Goal: Task Accomplishment & Management: Manage account settings

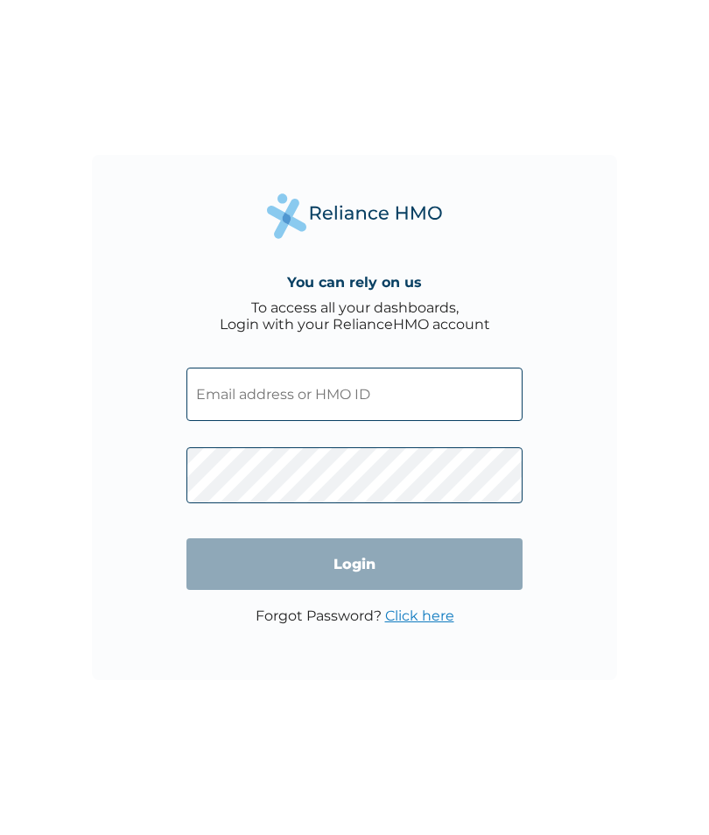
click at [376, 420] on input "text" at bounding box center [354, 394] width 336 height 53
type input "S"
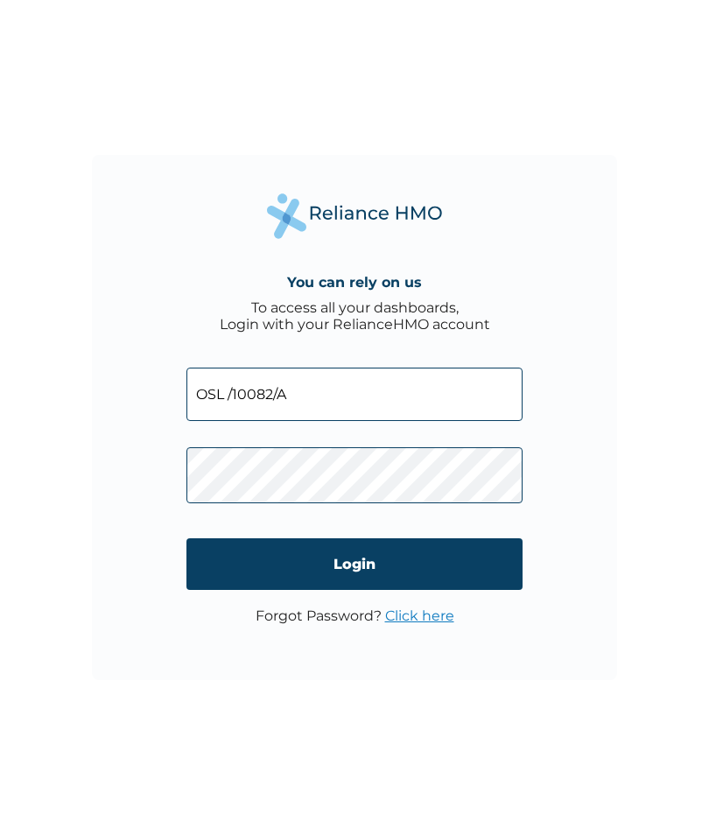
type input "OSL /10082/A"
click at [481, 572] on input "Login" at bounding box center [354, 564] width 336 height 52
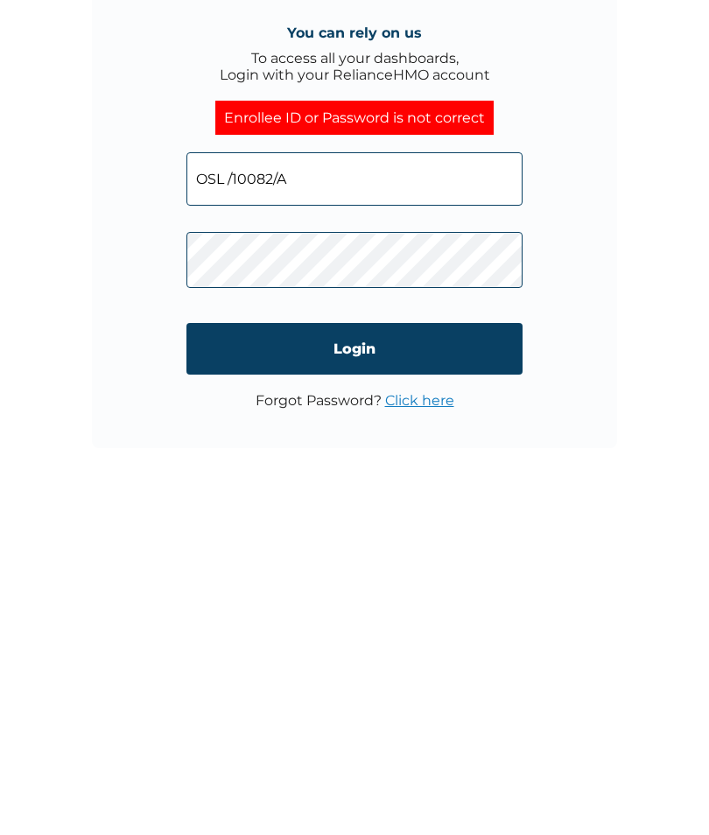
click at [397, 555] on input "Login" at bounding box center [354, 581] width 336 height 52
click at [401, 555] on input "Login" at bounding box center [354, 581] width 336 height 52
click at [398, 555] on input "Login" at bounding box center [354, 581] width 336 height 52
click at [403, 555] on input "Login" at bounding box center [354, 581] width 336 height 52
click at [402, 555] on input "Login" at bounding box center [354, 581] width 336 height 52
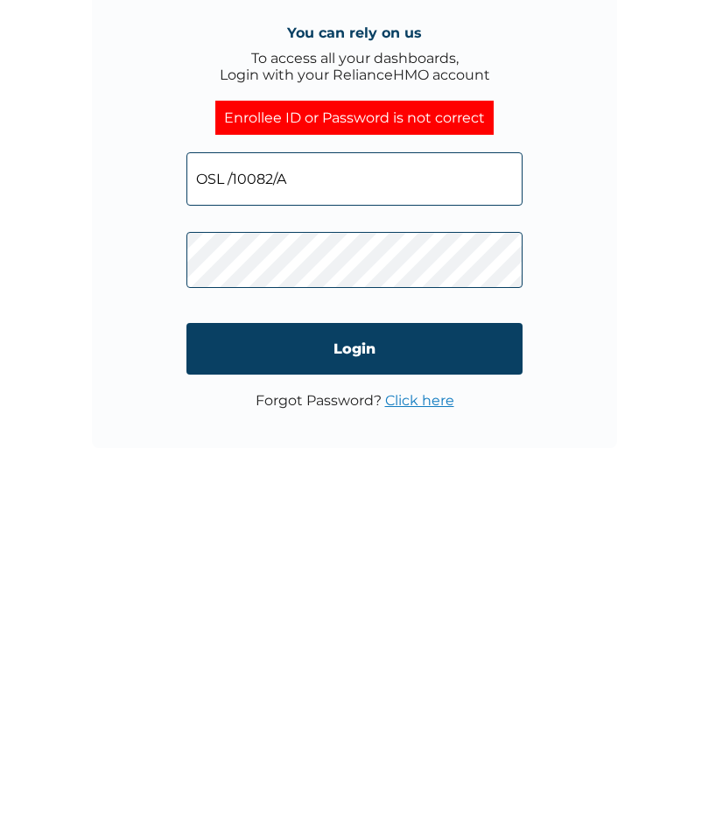
click at [386, 555] on input "Login" at bounding box center [354, 581] width 336 height 52
click at [355, 555] on input "Login" at bounding box center [354, 581] width 336 height 52
click at [391, 555] on input "Login" at bounding box center [354, 581] width 336 height 52
click at [388, 555] on input "Login" at bounding box center [354, 581] width 336 height 52
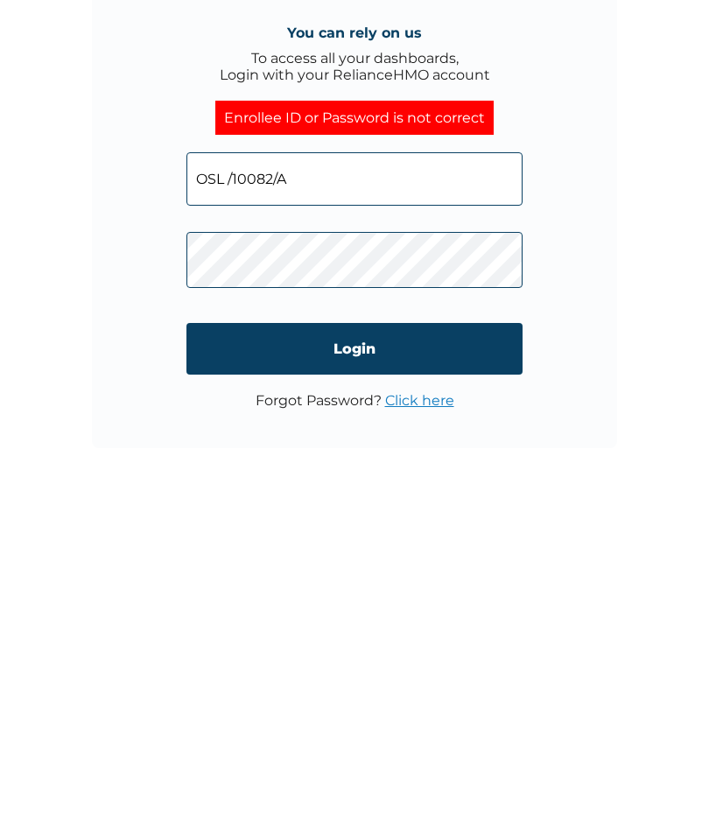
click at [401, 555] on input "Login" at bounding box center [354, 581] width 336 height 52
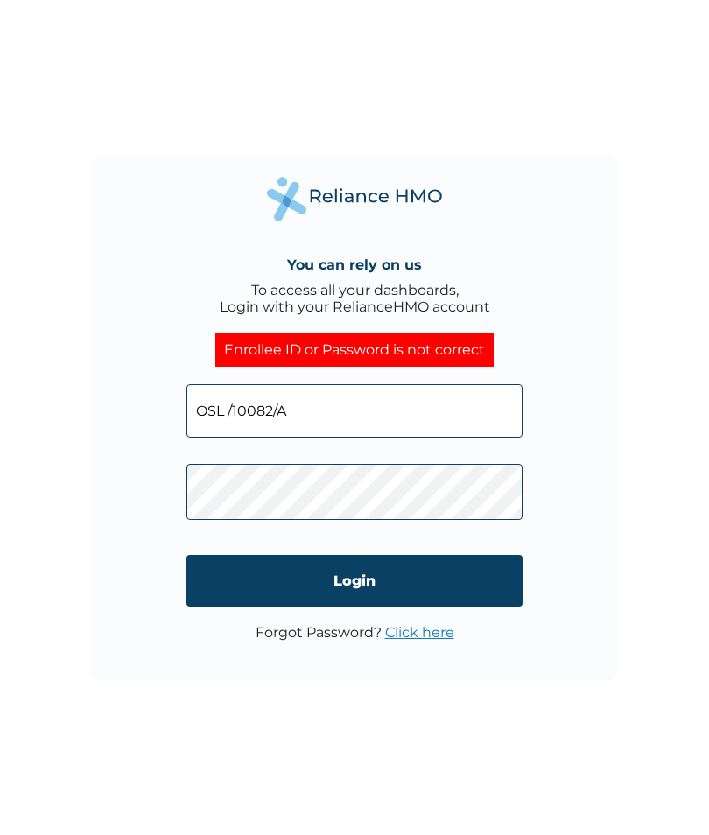
click at [444, 624] on link "Click here" at bounding box center [419, 632] width 69 height 17
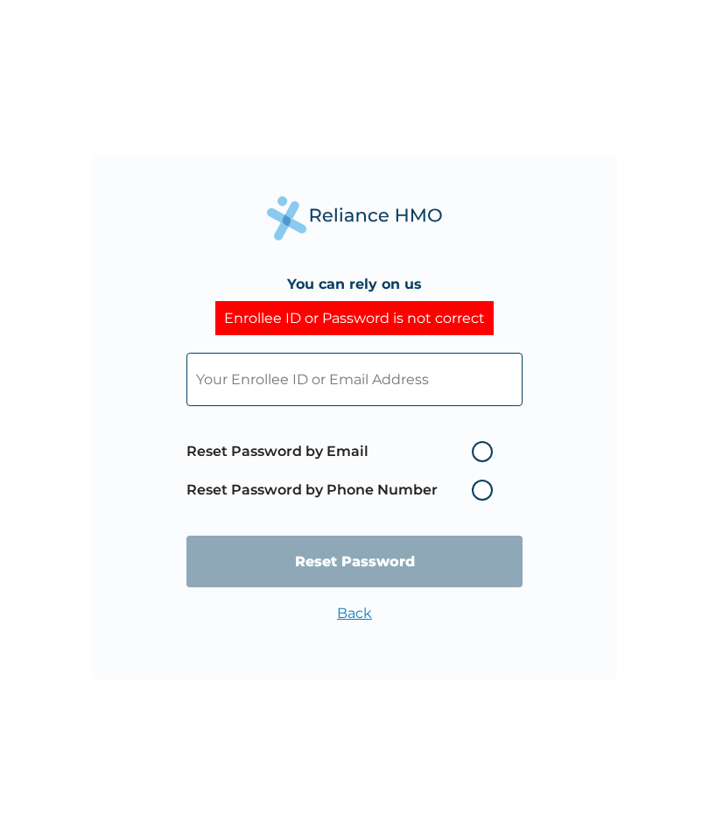
click at [480, 501] on label "Reset Password by Phone Number" at bounding box center [343, 490] width 315 height 21
click at [488, 500] on label "Reset Password by Phone Number" at bounding box center [343, 490] width 315 height 21
click at [484, 501] on label "Reset Password by Phone Number" at bounding box center [343, 490] width 315 height 21
click at [494, 377] on input "text" at bounding box center [354, 379] width 336 height 53
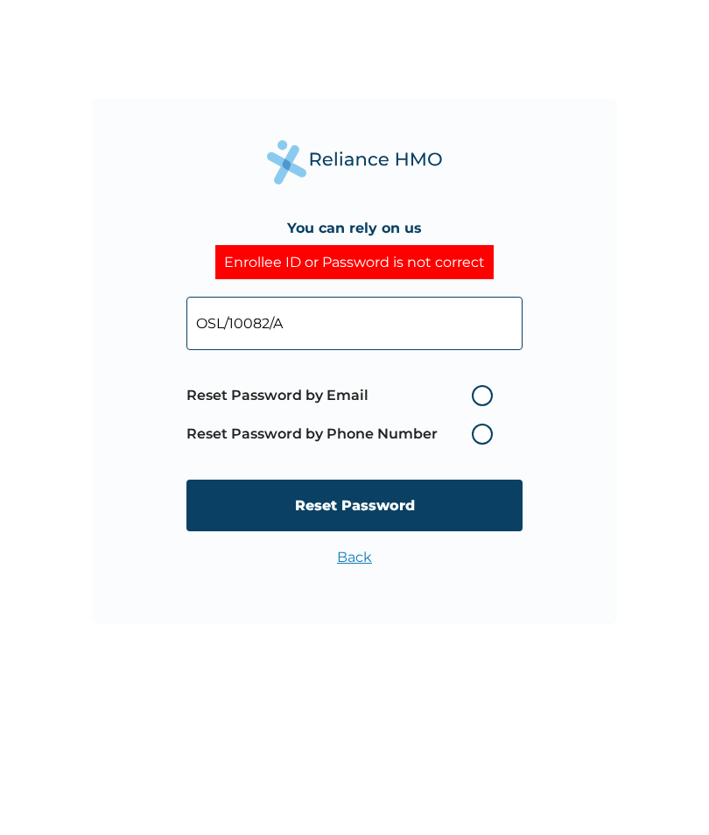
type input "OSL/10082/A"
click at [489, 480] on label "Reset Password by Phone Number" at bounding box center [343, 490] width 315 height 21
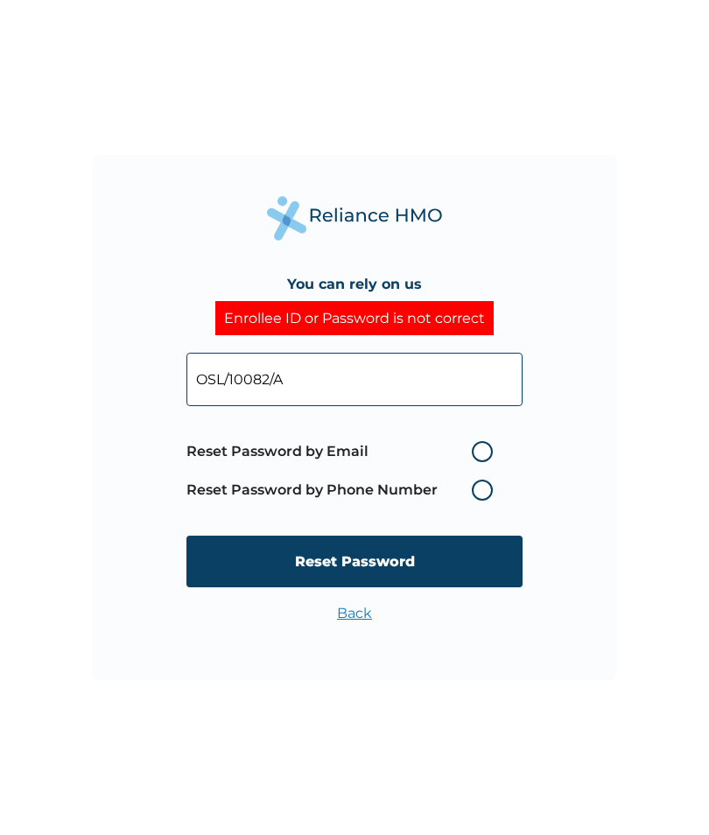
click at [483, 501] on label "Reset Password by Phone Number" at bounding box center [343, 490] width 315 height 21
click at [477, 501] on label "Reset Password by Phone Number" at bounding box center [343, 490] width 315 height 21
click at [480, 501] on label "Reset Password by Phone Number" at bounding box center [343, 490] width 315 height 21
click at [320, 491] on span "Reset Password by Email Reset Password by Phone Number" at bounding box center [343, 470] width 315 height 77
click at [500, 501] on label "Reset Password by Phone Number" at bounding box center [343, 490] width 315 height 21
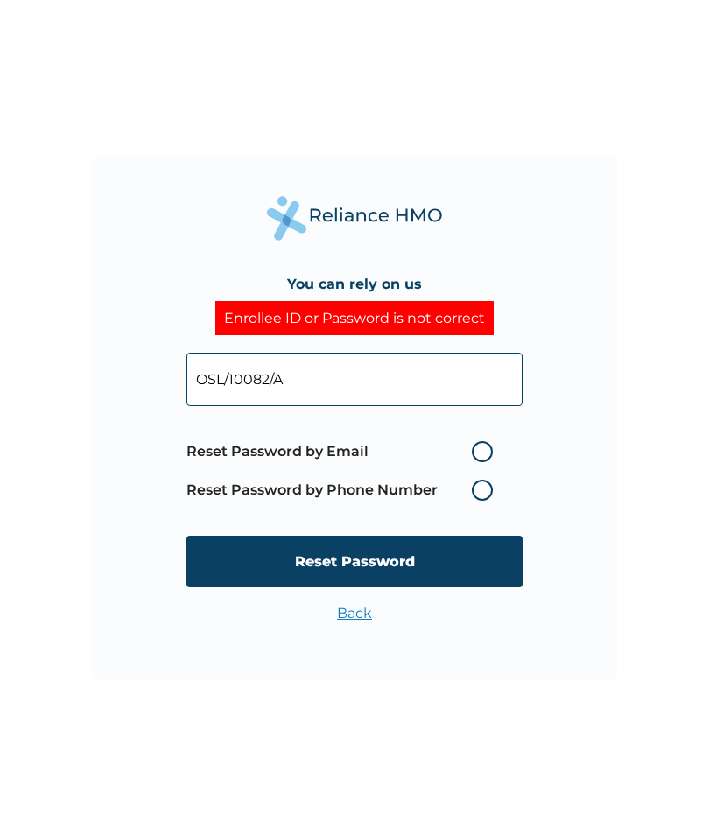
click at [500, 501] on label "Reset Password by Phone Number" at bounding box center [343, 490] width 315 height 21
click at [489, 498] on label "Reset Password by Phone Number" at bounding box center [343, 490] width 315 height 21
click at [485, 501] on label "Reset Password by Phone Number" at bounding box center [343, 490] width 315 height 21
click at [490, 501] on label "Reset Password by Phone Number" at bounding box center [343, 490] width 315 height 21
click at [474, 563] on input "Reset Password" at bounding box center [354, 562] width 336 height 52
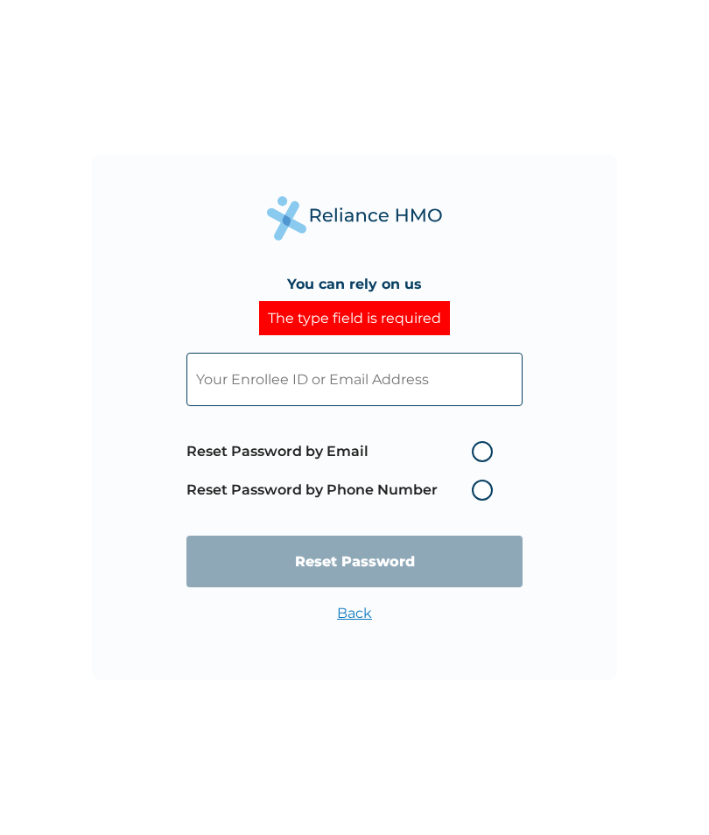
click at [486, 501] on label "Reset Password by Phone Number" at bounding box center [343, 490] width 315 height 21
click at [480, 501] on label "Reset Password by Phone Number" at bounding box center [343, 490] width 315 height 21
click at [479, 501] on label "Reset Password by Phone Number" at bounding box center [343, 490] width 315 height 21
click at [489, 501] on label "Reset Password by Phone Number" at bounding box center [343, 490] width 315 height 21
click at [487, 501] on label "Reset Password by Phone Number" at bounding box center [343, 490] width 315 height 21
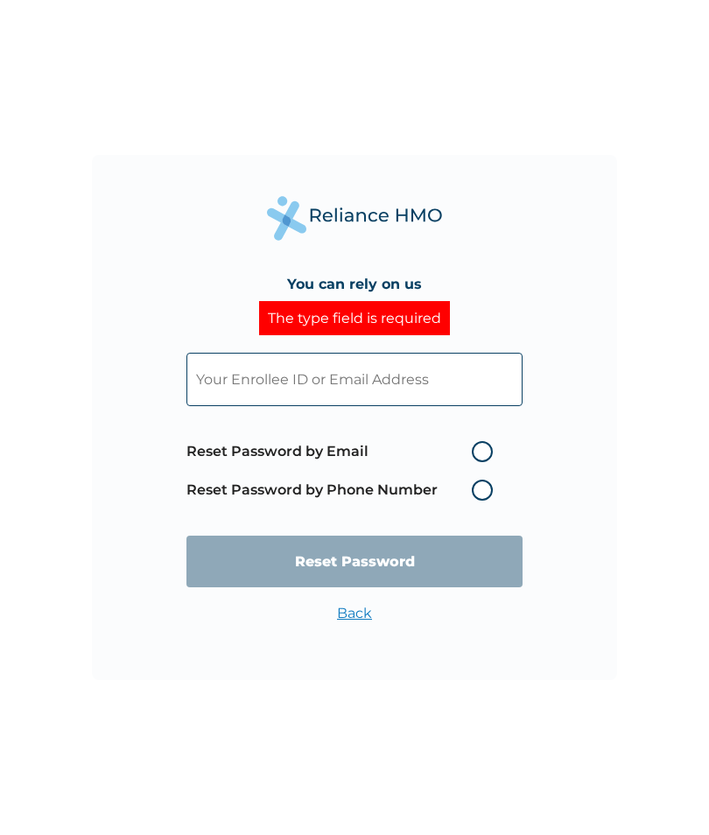
click at [360, 605] on link "Back" at bounding box center [354, 613] width 35 height 17
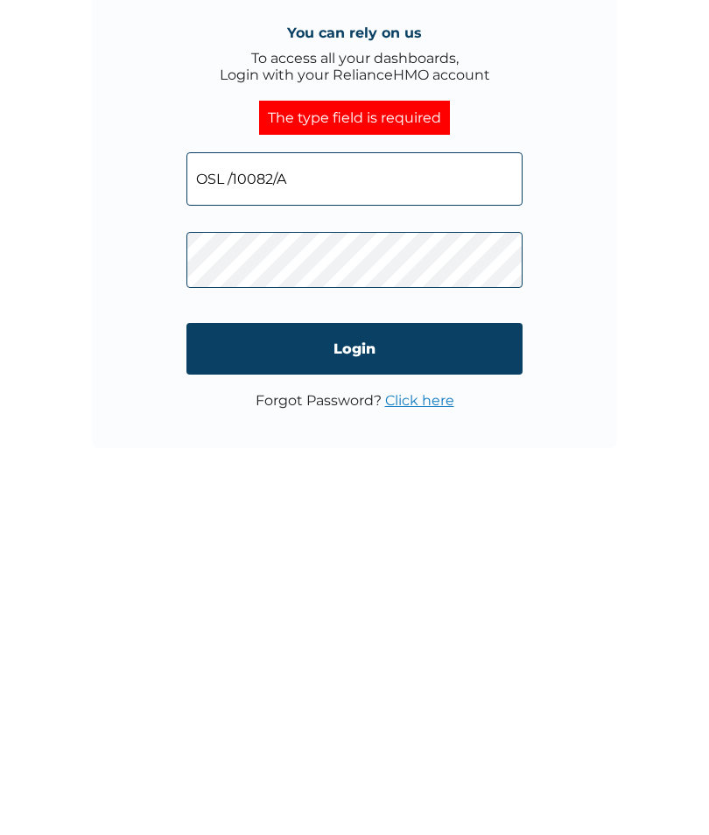
click at [439, 624] on link "Click here" at bounding box center [419, 632] width 69 height 17
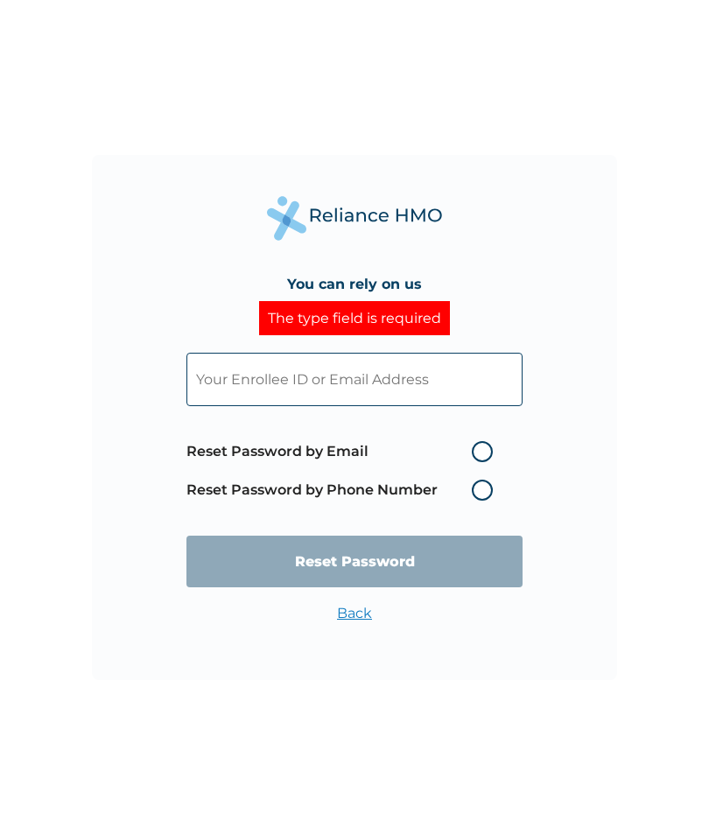
click at [491, 501] on label "Reset Password by Phone Number" at bounding box center [343, 490] width 315 height 21
click at [488, 501] on label "Reset Password by Phone Number" at bounding box center [343, 490] width 315 height 21
click at [483, 501] on label "Reset Password by Phone Number" at bounding box center [343, 490] width 315 height 21
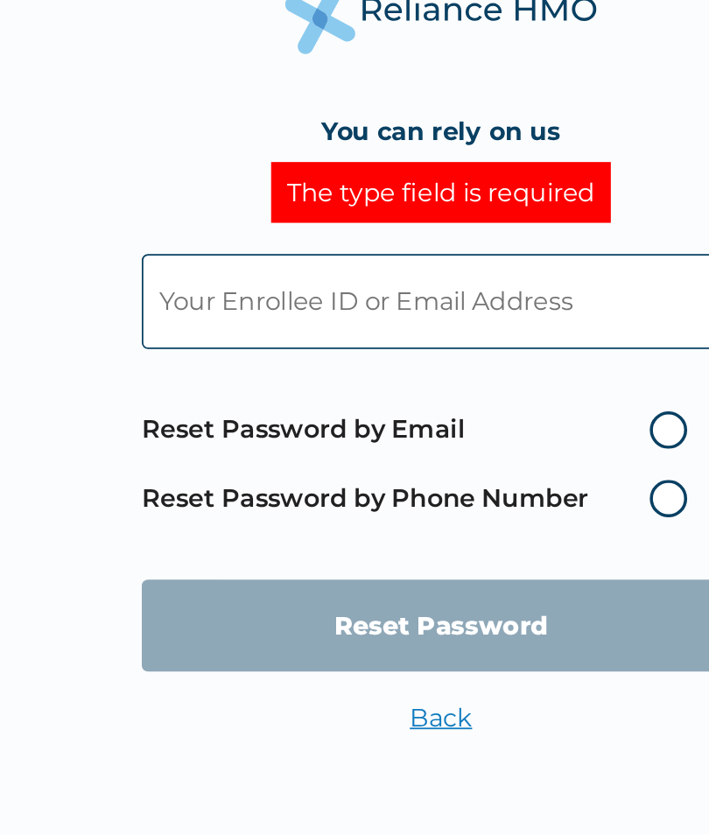
click at [375, 480] on label "Reset Password by Phone Number" at bounding box center [343, 490] width 315 height 21
click at [378, 480] on label "Reset Password by Phone Number" at bounding box center [343, 490] width 315 height 21
click at [312, 353] on input "text" at bounding box center [354, 379] width 336 height 53
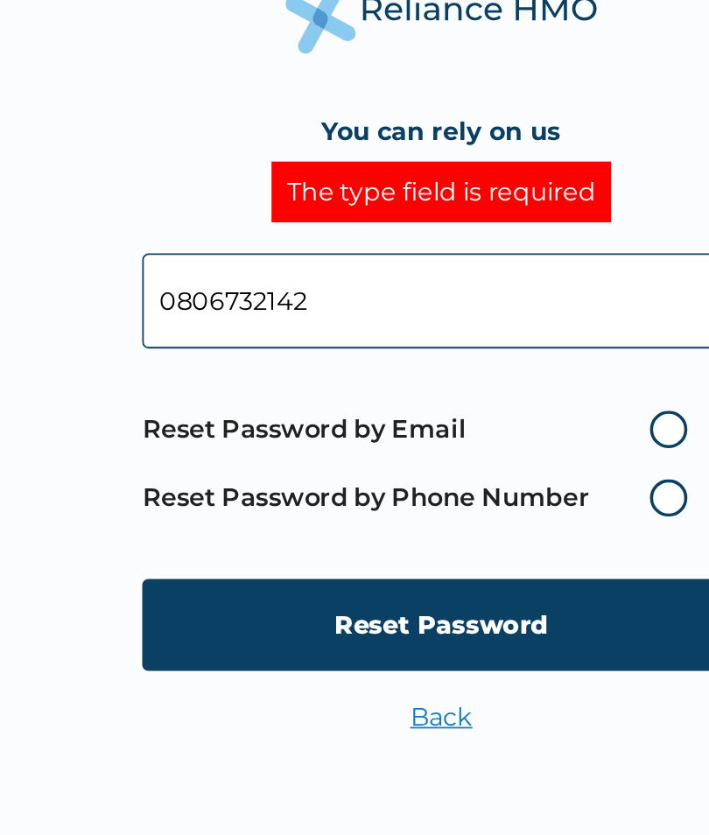
type input "08067321428"
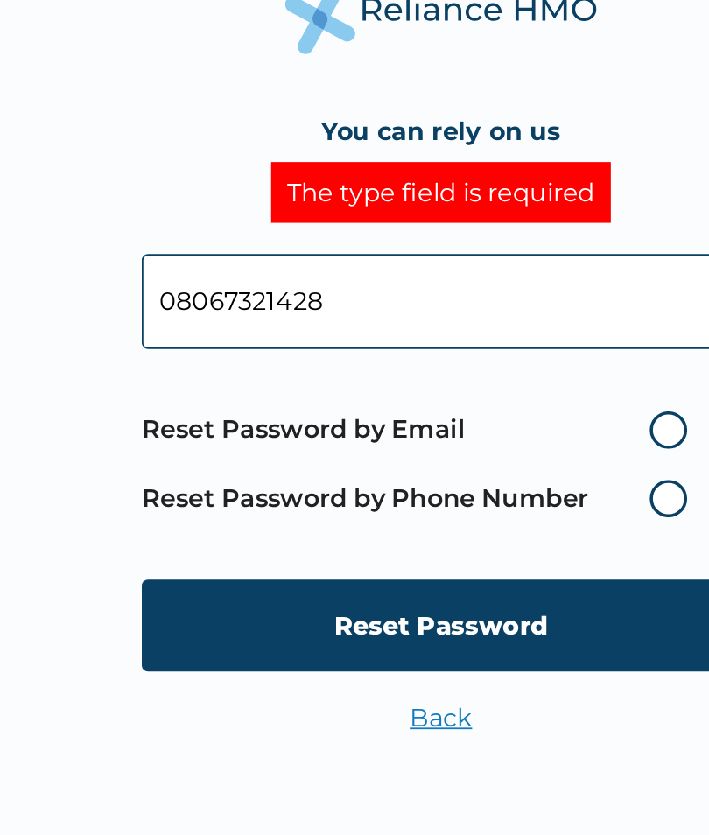
click at [356, 536] on input "Reset Password" at bounding box center [354, 562] width 336 height 52
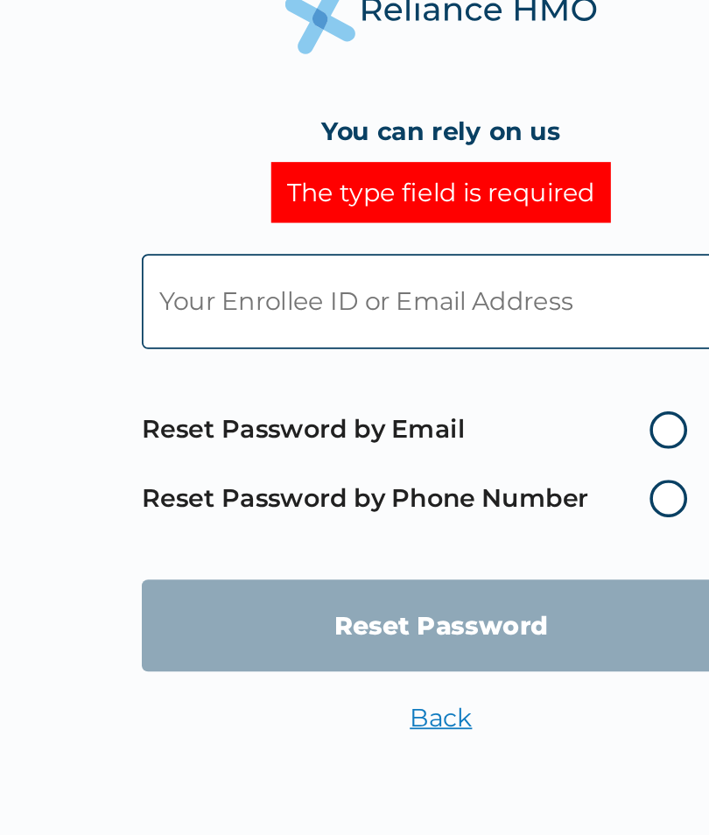
click at [335, 353] on input "text" at bounding box center [354, 379] width 336 height 53
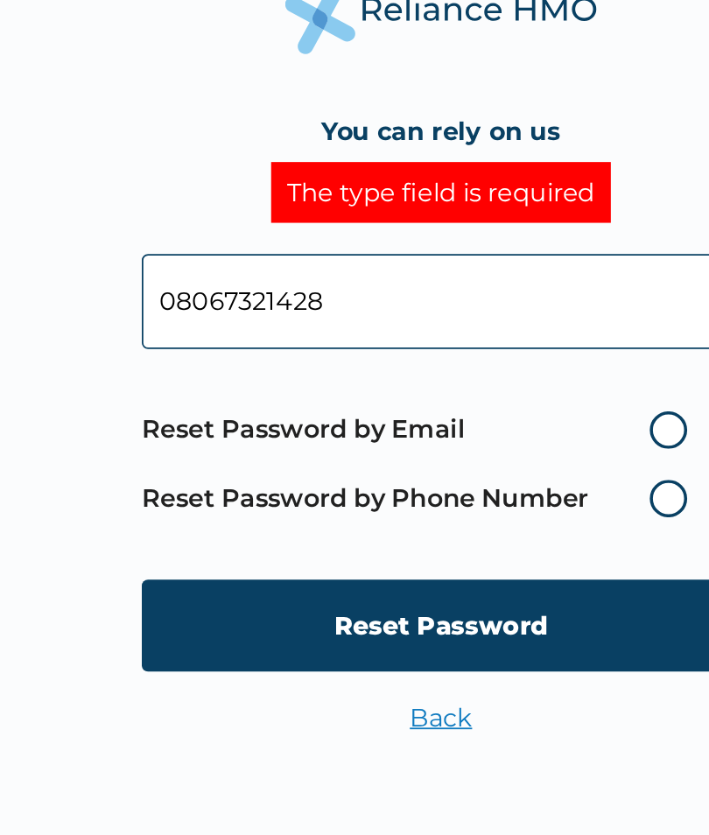
type input "08067321428"
click at [376, 480] on label "Reset Password by Phone Number" at bounding box center [343, 490] width 315 height 21
click at [380, 480] on label "Reset Password by Phone Number" at bounding box center [343, 490] width 315 height 21
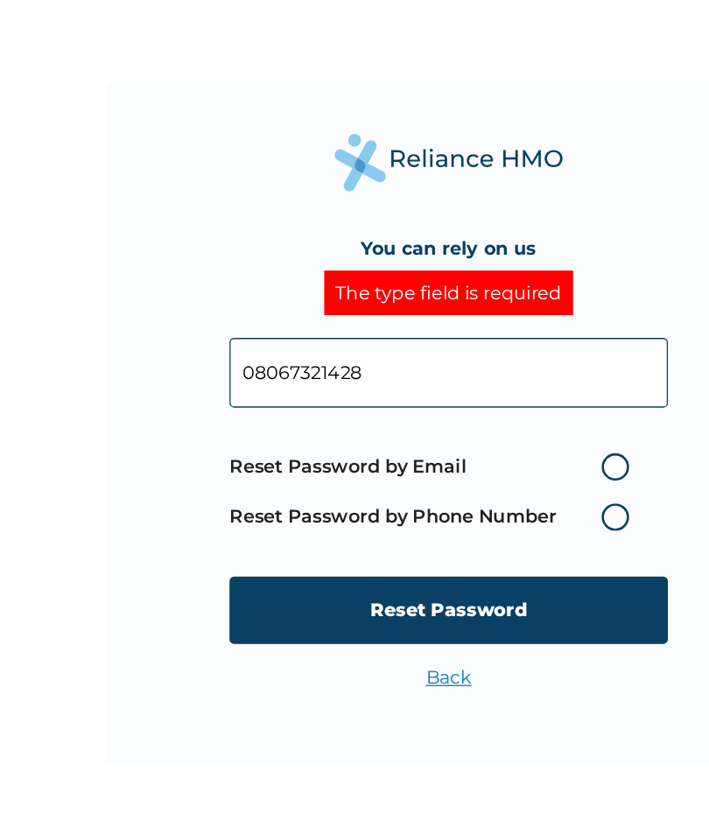
click at [481, 480] on label "Reset Password by Phone Number" at bounding box center [343, 490] width 315 height 21
click at [467, 480] on label "Reset Password by Phone Number" at bounding box center [343, 490] width 315 height 21
click at [465, 480] on label "Reset Password by Phone Number" at bounding box center [343, 490] width 315 height 21
click at [407, 301] on div "The type field is required" at bounding box center [354, 318] width 191 height 34
click at [479, 480] on label "Reset Password by Phone Number" at bounding box center [343, 490] width 315 height 21
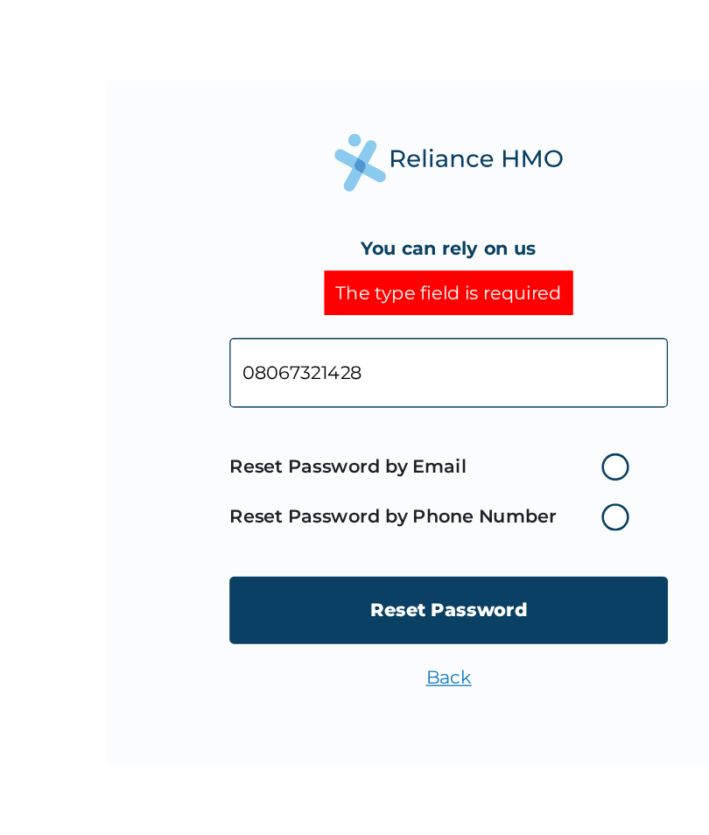
click at [489, 480] on label "Reset Password by Phone Number" at bounding box center [343, 490] width 315 height 21
click at [488, 480] on label "Reset Password by Phone Number" at bounding box center [343, 490] width 315 height 21
click at [471, 480] on label "Reset Password by Phone Number" at bounding box center [343, 490] width 315 height 21
click at [461, 480] on label "Reset Password by Phone Number" at bounding box center [343, 490] width 315 height 21
click at [477, 480] on label "Reset Password by Phone Number" at bounding box center [343, 490] width 315 height 21
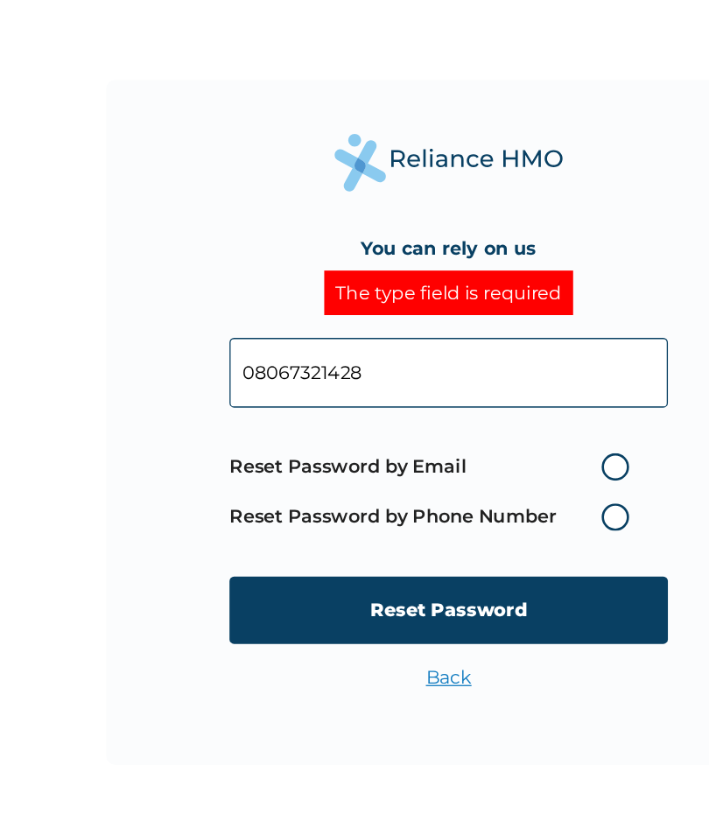
click at [474, 480] on label "Reset Password by Phone Number" at bounding box center [343, 490] width 315 height 21
click at [471, 480] on label "Reset Password by Phone Number" at bounding box center [343, 490] width 315 height 21
click at [448, 536] on input "Reset Password" at bounding box center [354, 562] width 336 height 52
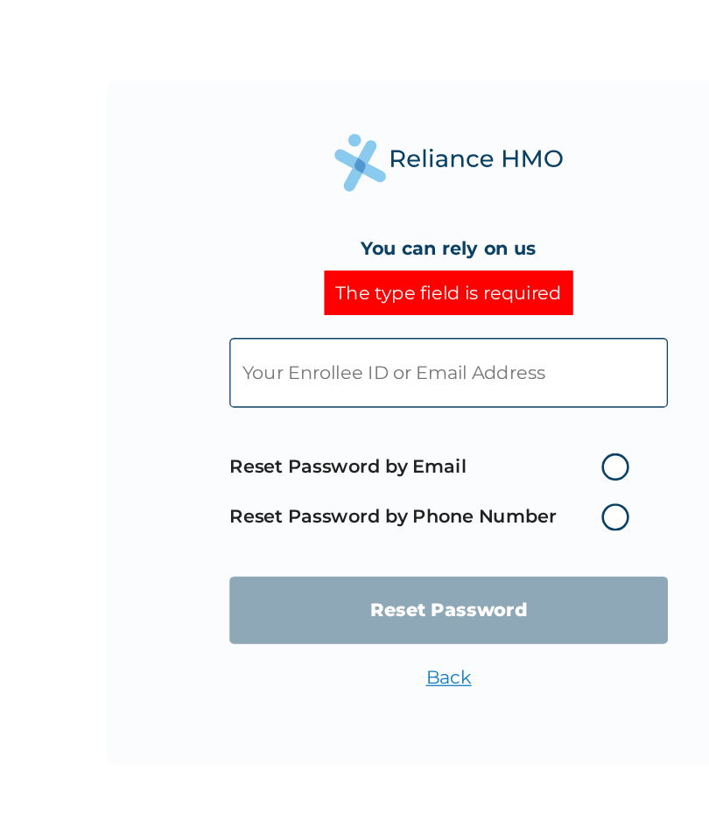
click at [346, 605] on link "Back" at bounding box center [354, 613] width 35 height 17
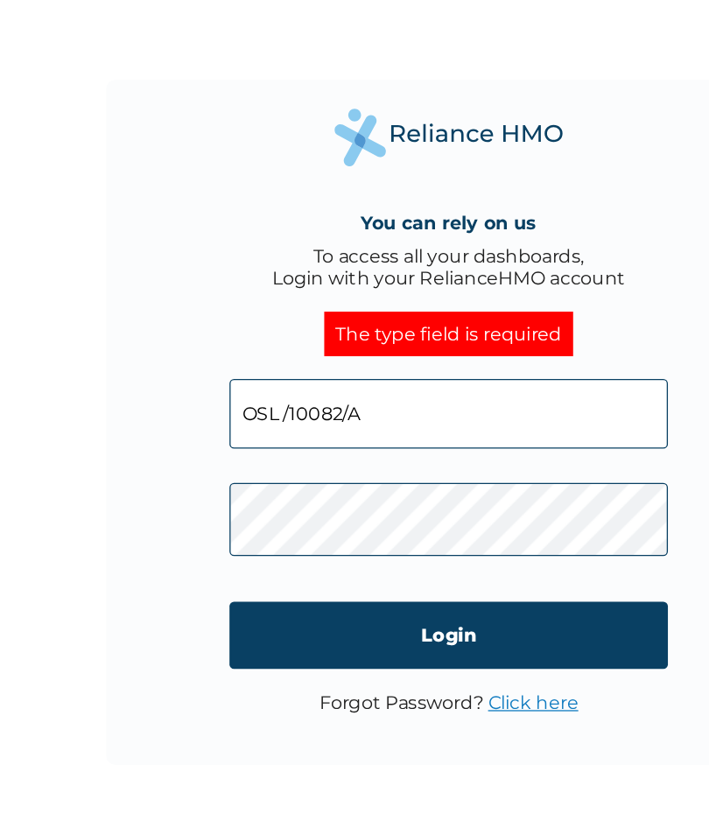
click at [393, 555] on input "Login" at bounding box center [354, 581] width 336 height 52
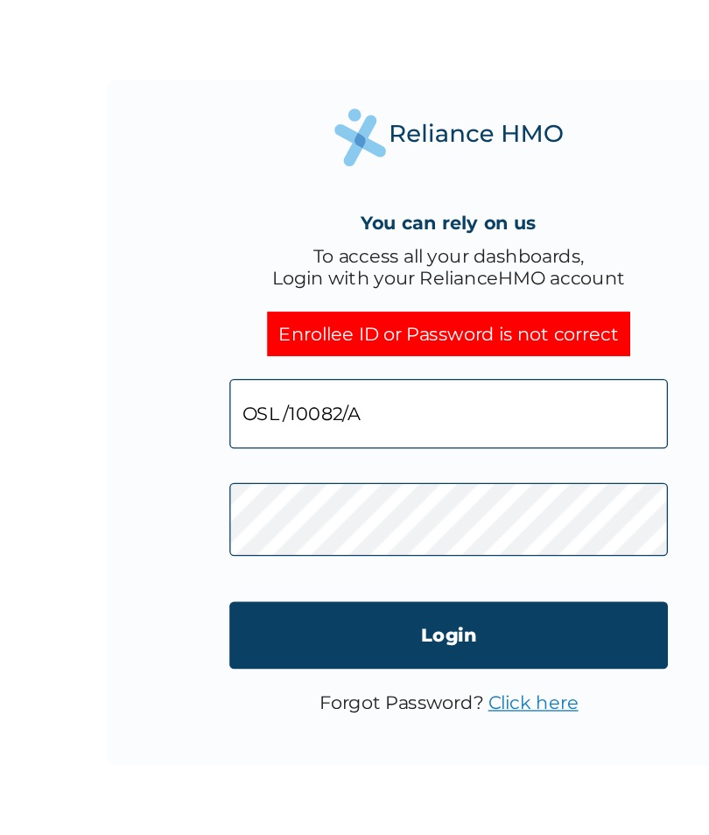
click at [218, 384] on input "OSL /10082/A" at bounding box center [354, 410] width 336 height 53
type input "OLS/10082/A"
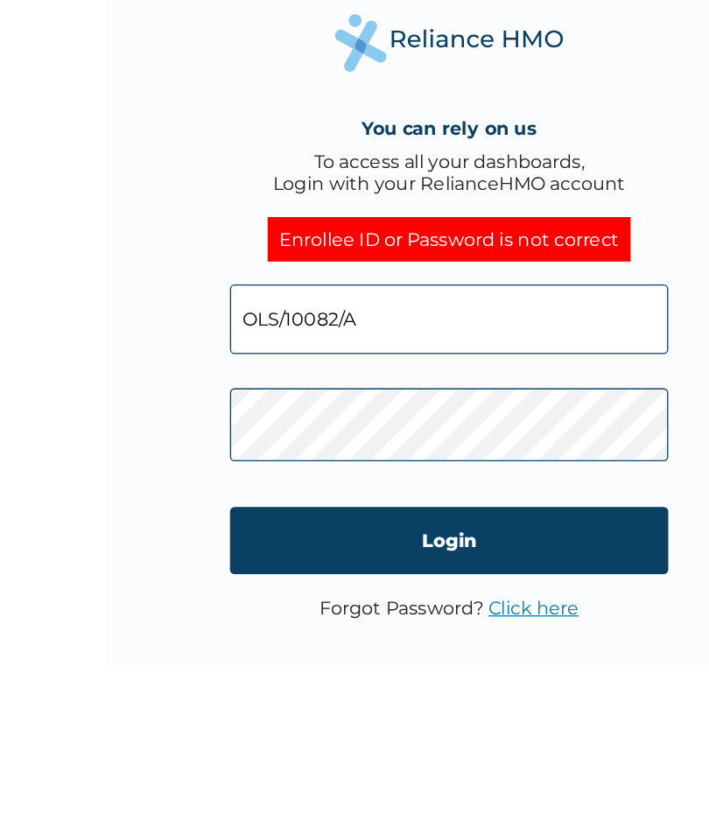
click at [454, 555] on input "Login" at bounding box center [354, 581] width 336 height 52
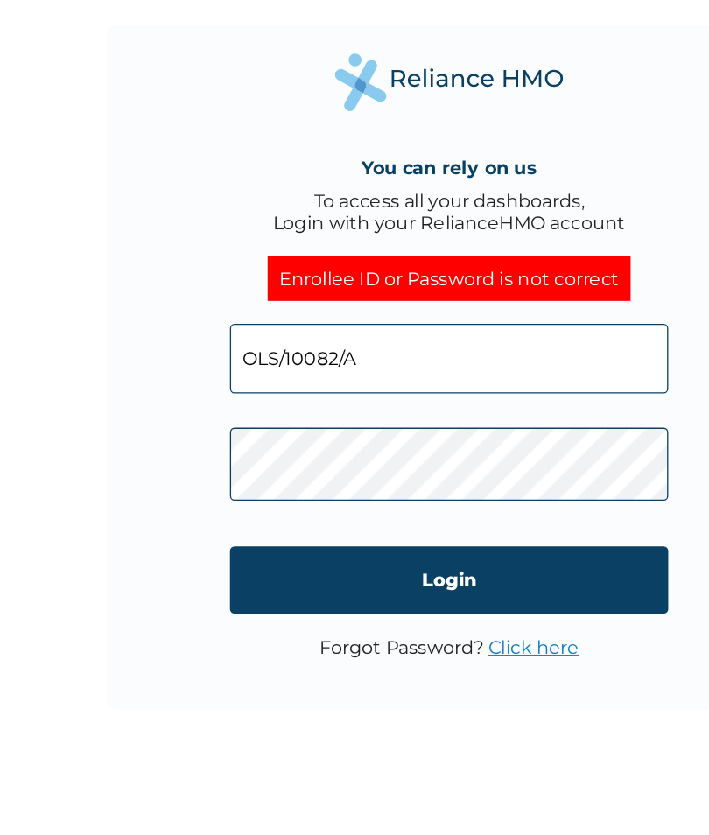
click at [309, 555] on input "Login" at bounding box center [354, 581] width 336 height 52
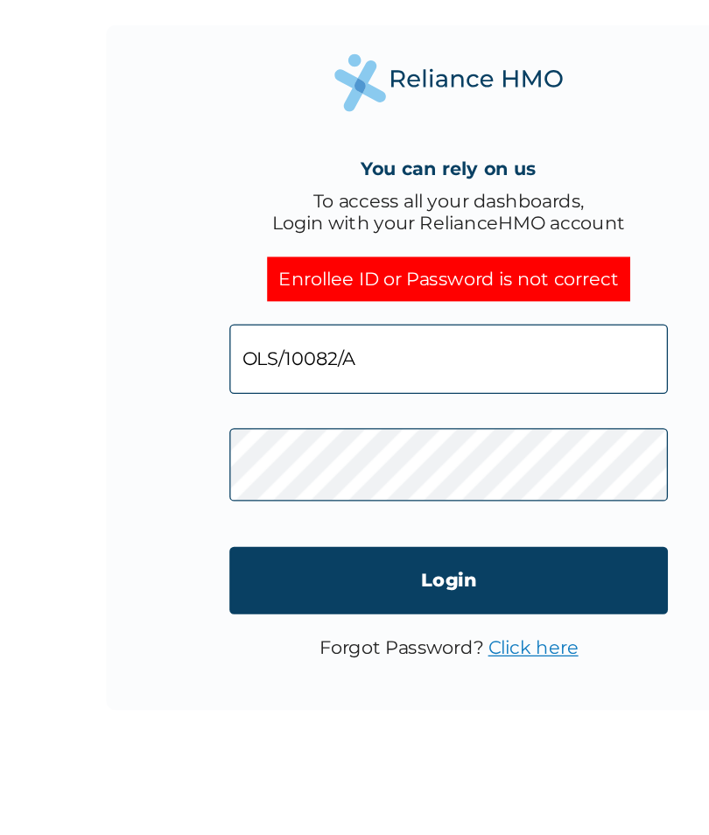
click at [211, 384] on input "OLS/10082/A" at bounding box center [354, 410] width 336 height 53
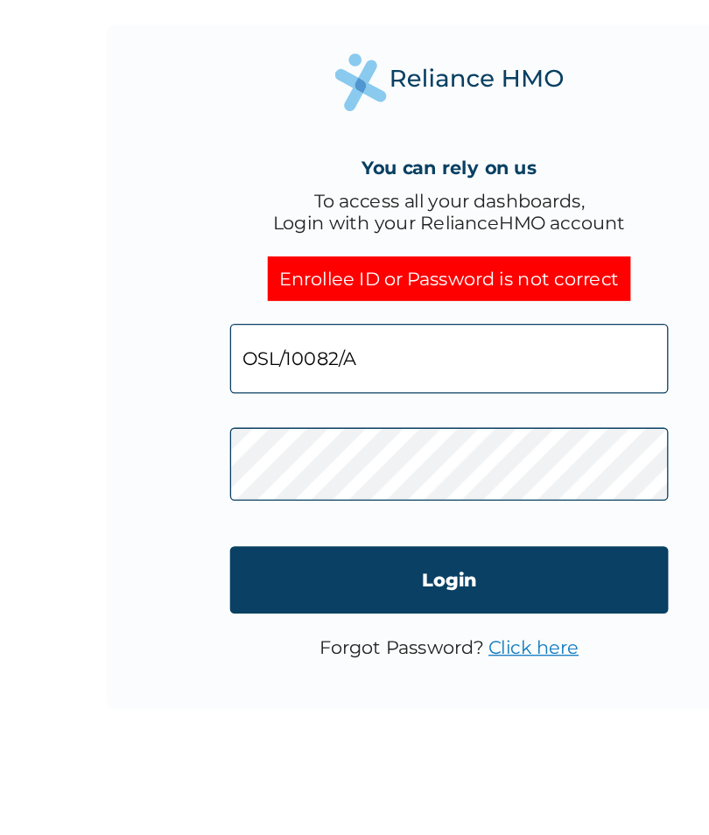
type input "OSL/10082/A"
click at [411, 555] on input "Login" at bounding box center [354, 581] width 336 height 52
click at [424, 555] on input "Login" at bounding box center [354, 581] width 336 height 52
click at [409, 555] on input "Login" at bounding box center [354, 581] width 336 height 52
click at [407, 555] on input "Login" at bounding box center [354, 581] width 336 height 52
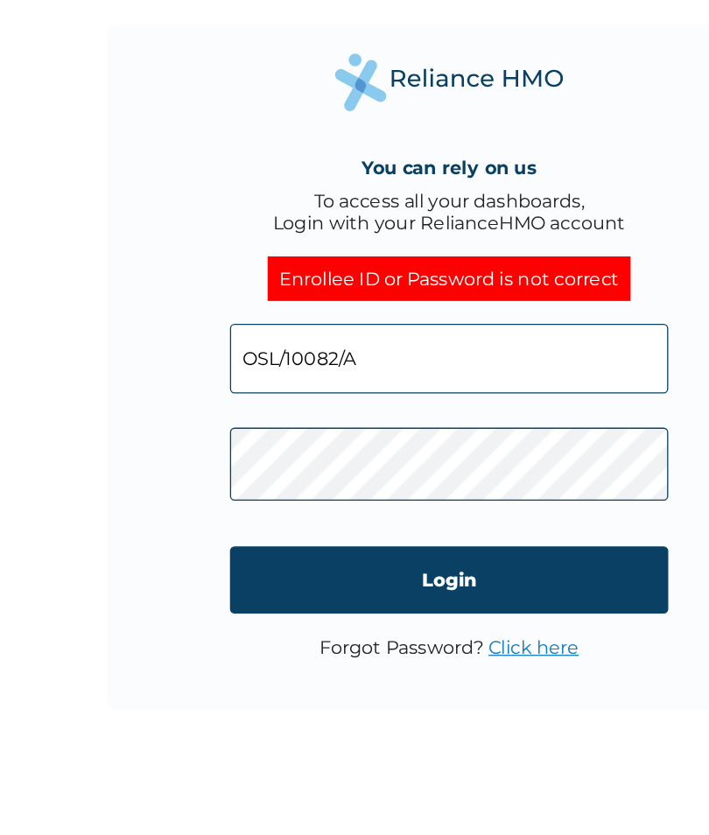
click at [397, 555] on input "Login" at bounding box center [354, 581] width 336 height 52
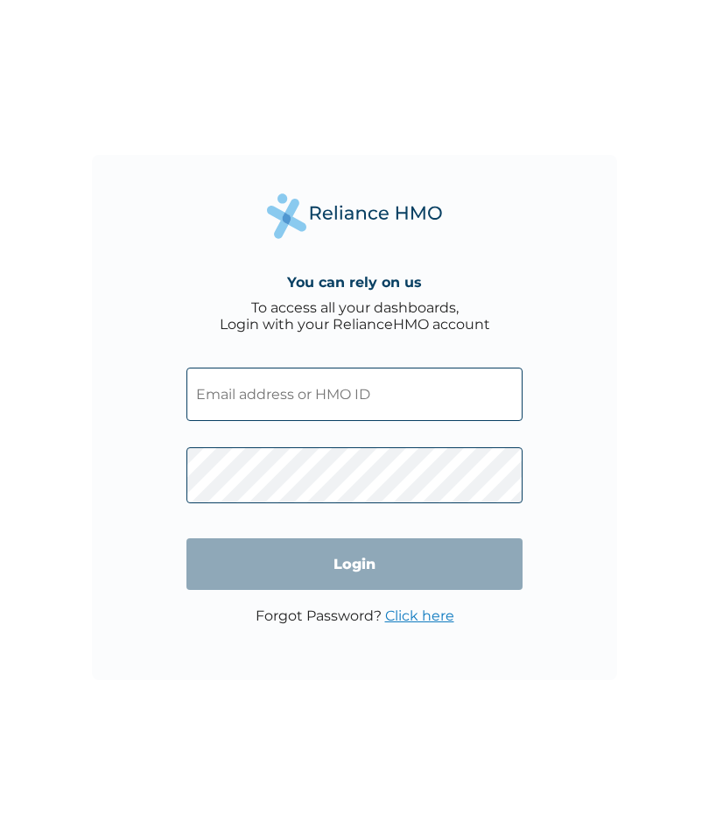
click at [495, 415] on input "text" at bounding box center [354, 394] width 336 height 53
click at [496, 401] on input "text" at bounding box center [354, 394] width 336 height 53
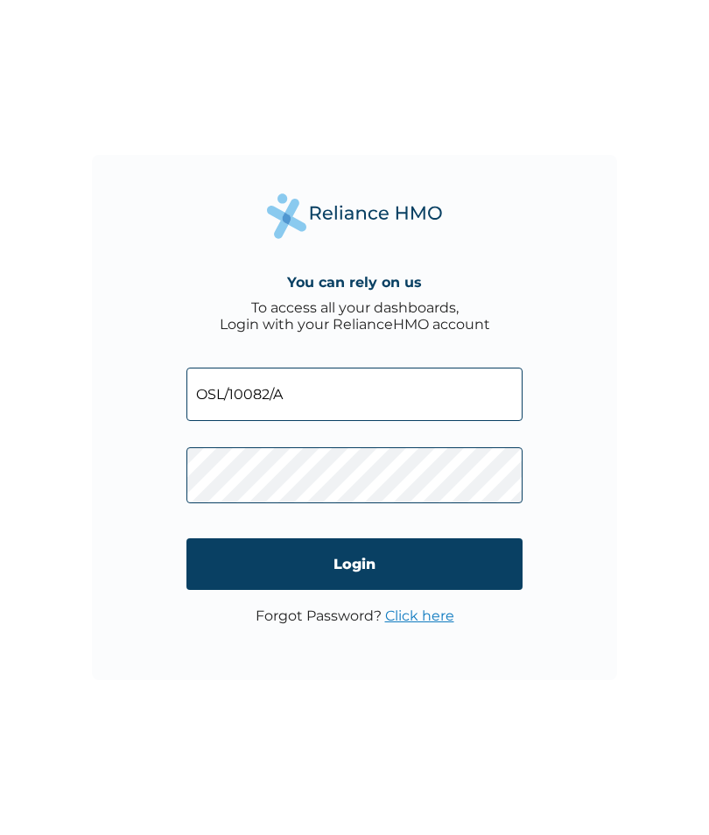
type input "OSL/10082/A"
click at [355, 566] on input "Login" at bounding box center [354, 564] width 336 height 52
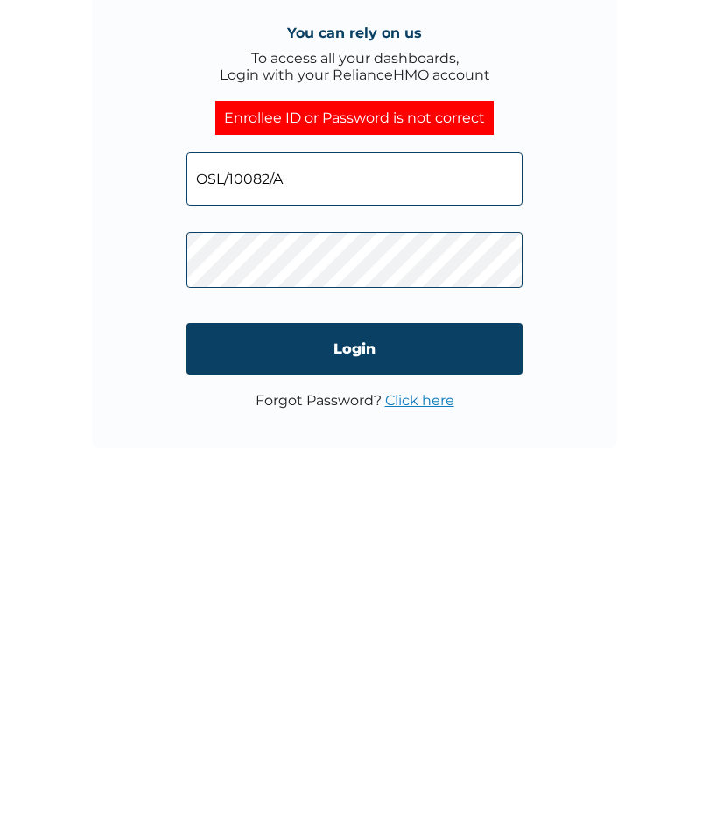
click at [395, 555] on input "Login" at bounding box center [354, 581] width 336 height 52
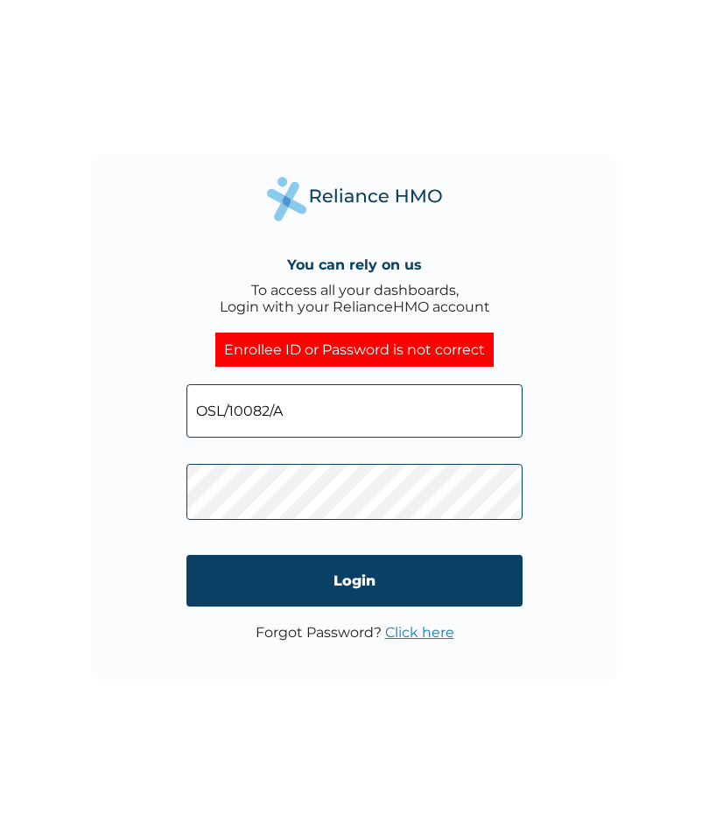
click at [446, 626] on link "Click here" at bounding box center [419, 632] width 69 height 17
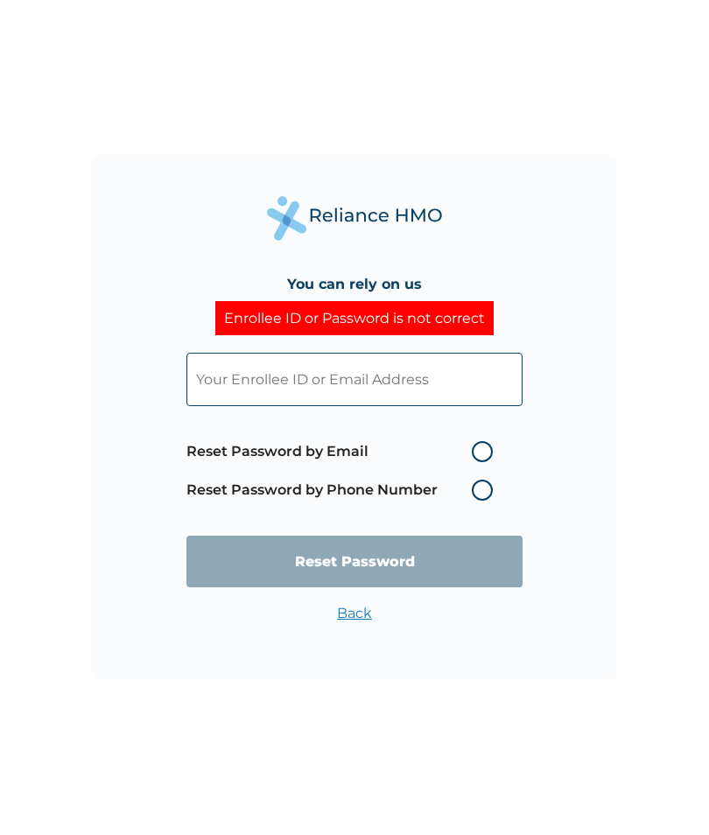
click at [488, 501] on label "Reset Password by Phone Number" at bounding box center [343, 490] width 315 height 21
click at [492, 501] on label "Reset Password by Phone Number" at bounding box center [343, 490] width 315 height 21
click at [484, 509] on span "Reset Password by Email Reset Password by Phone Number" at bounding box center [343, 470] width 315 height 77
